Goal: Task Accomplishment & Management: Use online tool/utility

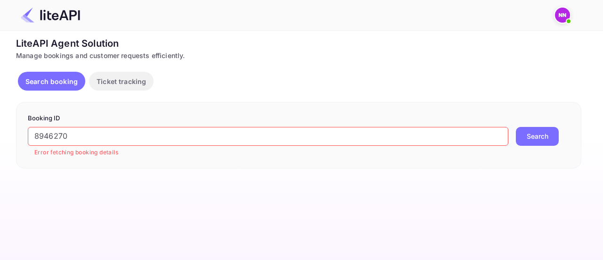
click at [563, 13] on img at bounding box center [562, 15] width 15 height 15
click at [506, 72] on div "Logout" at bounding box center [517, 74] width 108 height 23
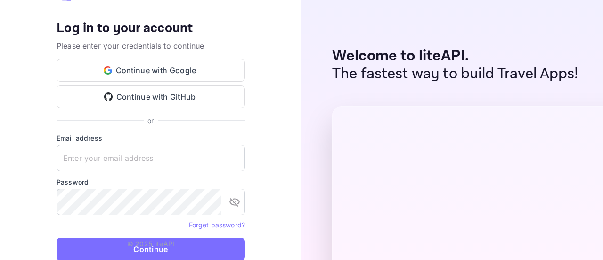
type input "zen.abddin@tbo.com"
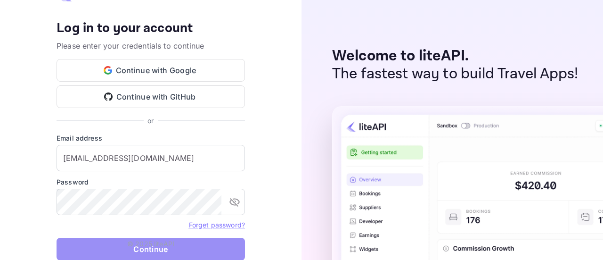
click at [186, 246] on button "Continue" at bounding box center [151, 249] width 189 height 23
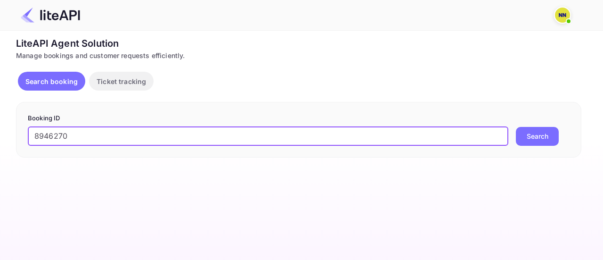
type input "8946270"
click at [516, 127] on button "Search" at bounding box center [537, 136] width 43 height 19
